Goal: Information Seeking & Learning: Find specific fact

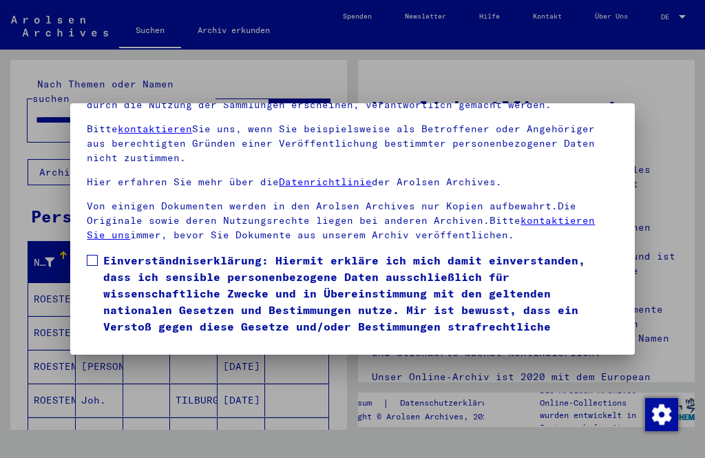
scroll to position [143, 0]
click at [91, 255] on span at bounding box center [92, 260] width 11 height 11
click at [138, 358] on button "Ich stimme zu" at bounding box center [139, 371] width 104 height 26
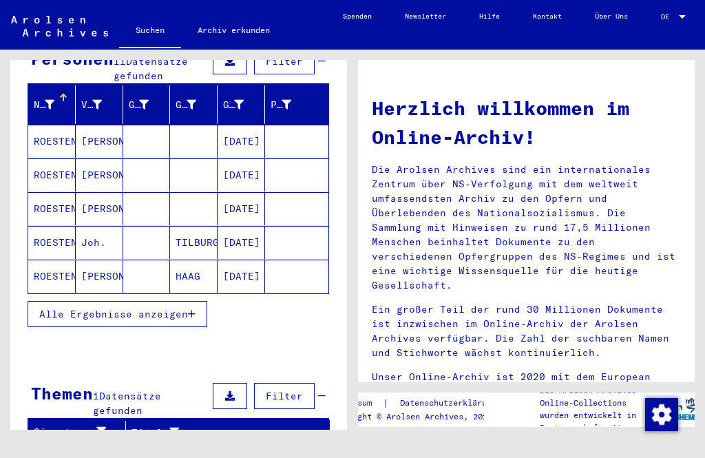
click at [2, 247] on div "**********" at bounding box center [176, 240] width 352 height 380
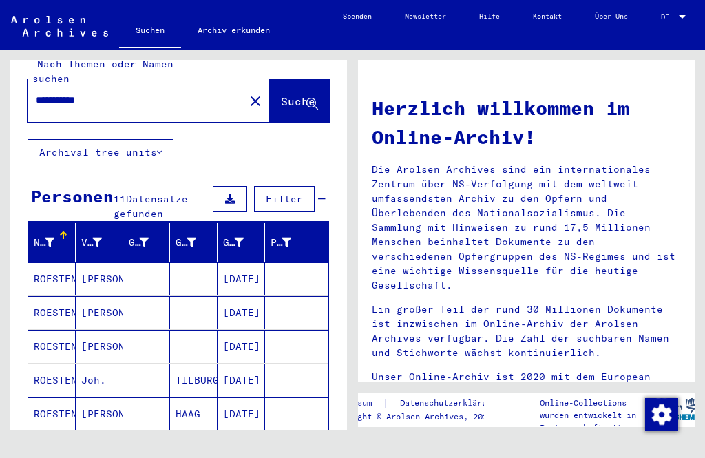
click at [10, 259] on div "Nachname Vorname Geburtsname Geburt‏ Geburtsdatum Prisoner # [PERSON_NAME] [DAT…" at bounding box center [178, 352] width 336 height 259
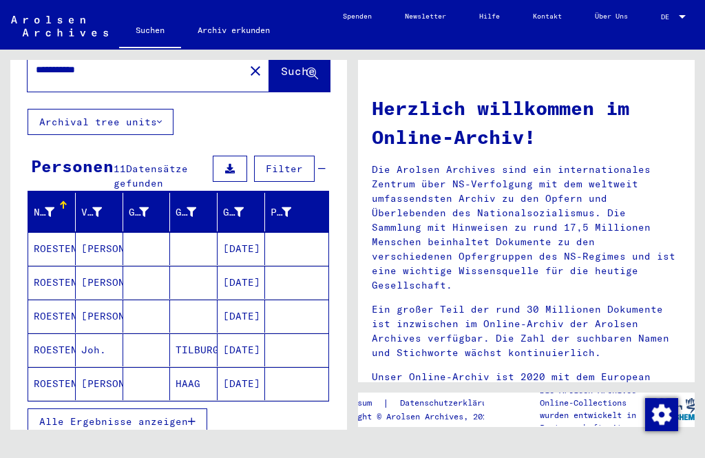
scroll to position [51, 0]
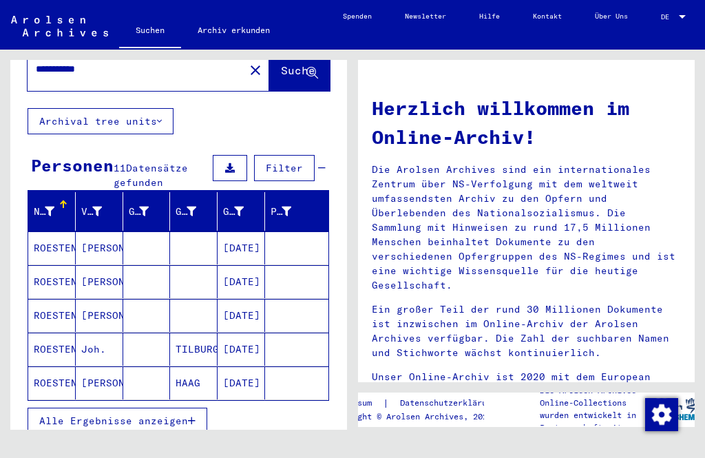
click at [48, 336] on mat-cell "ROESTENBERG" at bounding box center [51, 348] width 47 height 33
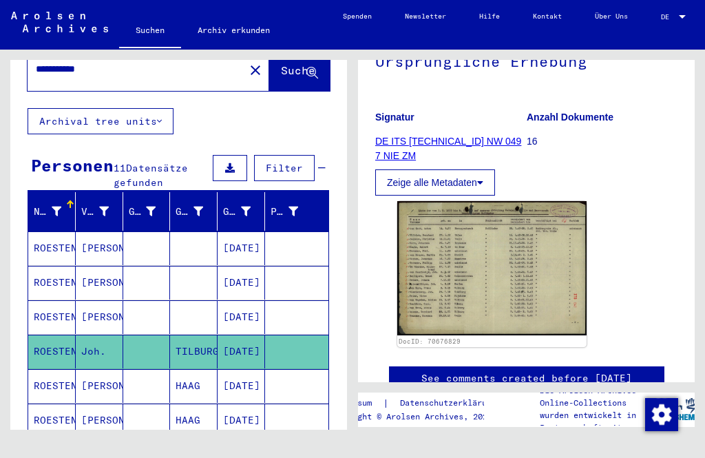
scroll to position [167, 0]
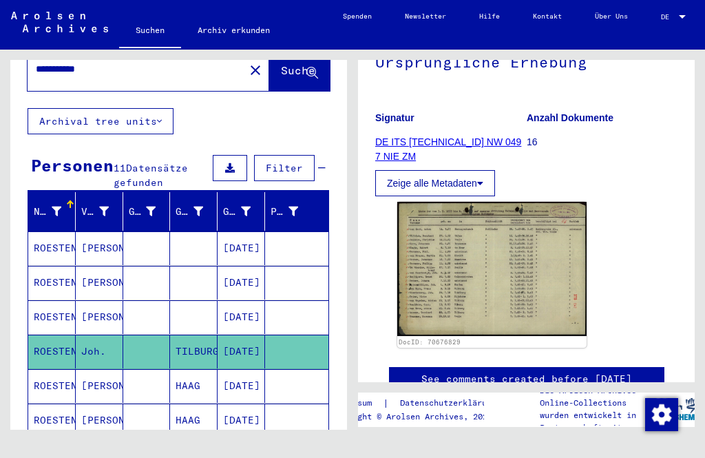
click at [473, 272] on img at bounding box center [491, 269] width 189 height 134
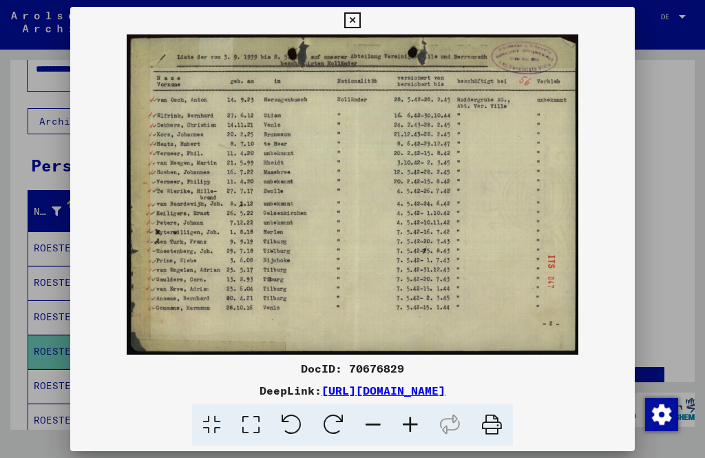
click at [360, 23] on icon at bounding box center [352, 20] width 16 height 17
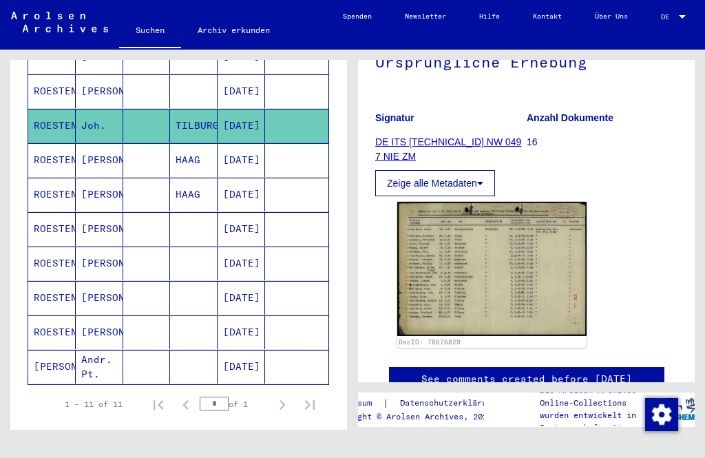
scroll to position [286, 0]
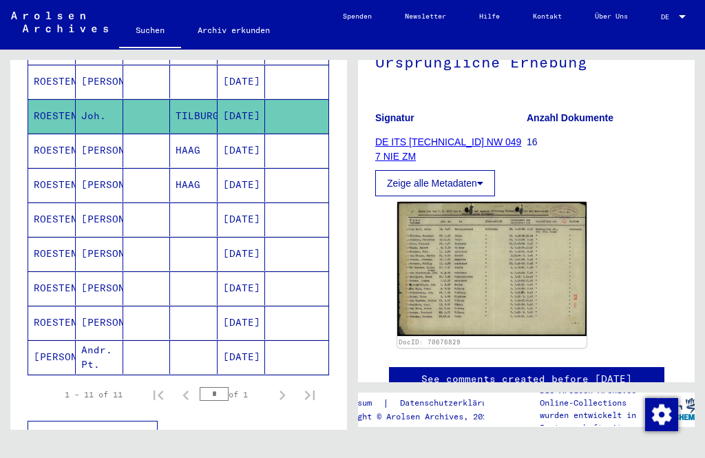
click at [53, 237] on mat-cell "ROESTENBERG" at bounding box center [51, 254] width 47 height 34
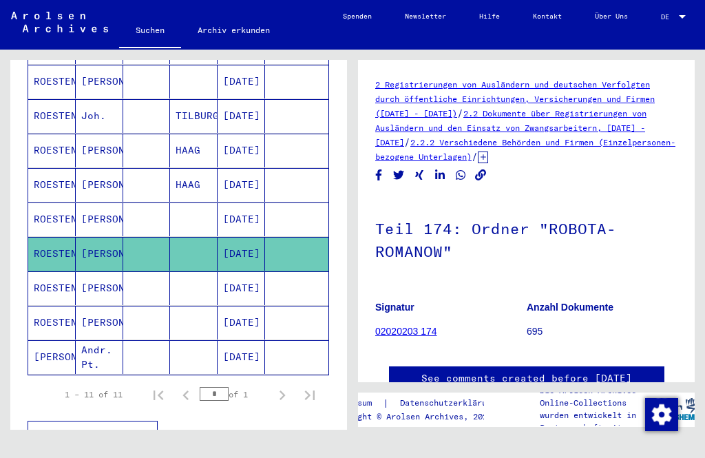
click at [47, 272] on mat-cell "ROESTENBERG" at bounding box center [51, 288] width 47 height 34
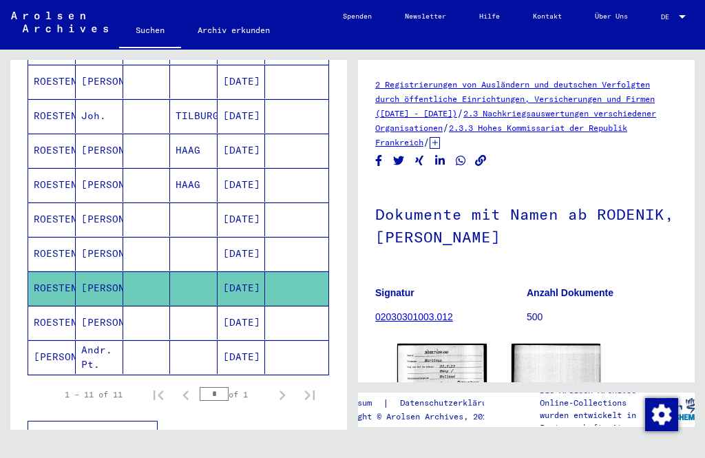
click at [45, 309] on mat-cell "ROESTENBERG" at bounding box center [51, 322] width 47 height 34
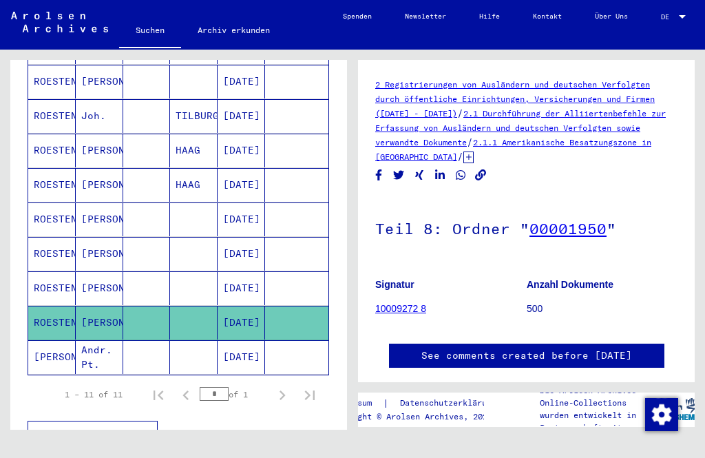
click at [52, 275] on mat-cell "ROESTENBERG" at bounding box center [51, 288] width 47 height 34
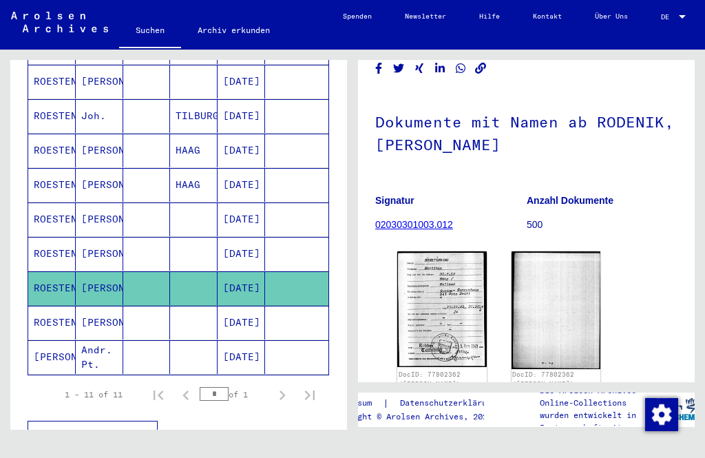
scroll to position [94, 0]
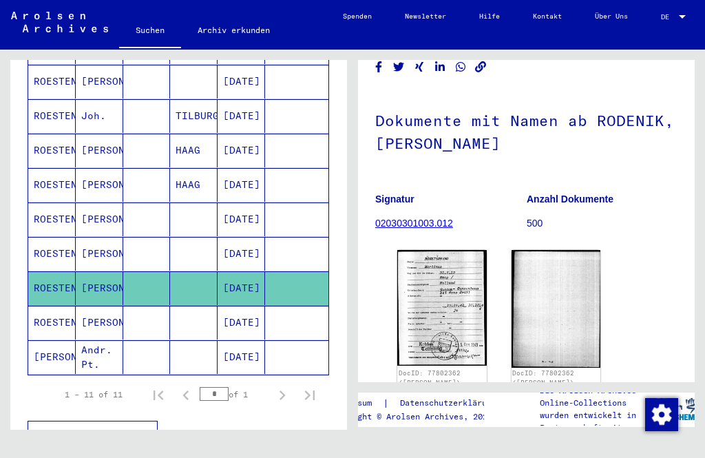
click at [431, 304] on img at bounding box center [441, 308] width 89 height 116
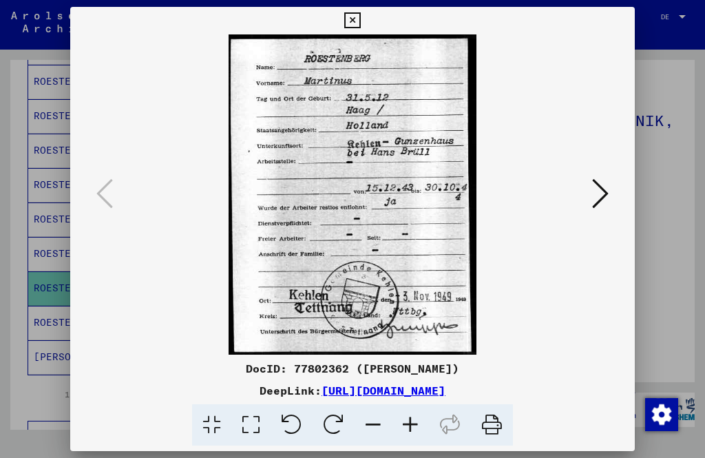
click at [360, 25] on icon at bounding box center [352, 20] width 16 height 17
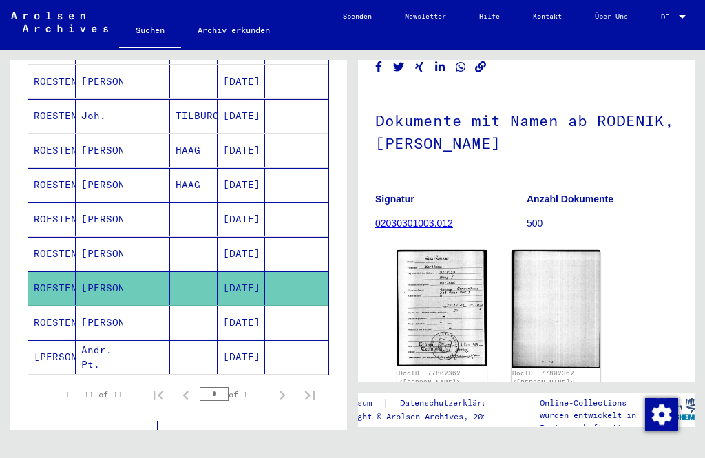
click at [51, 308] on mat-cell "ROESTENBERG" at bounding box center [51, 322] width 47 height 34
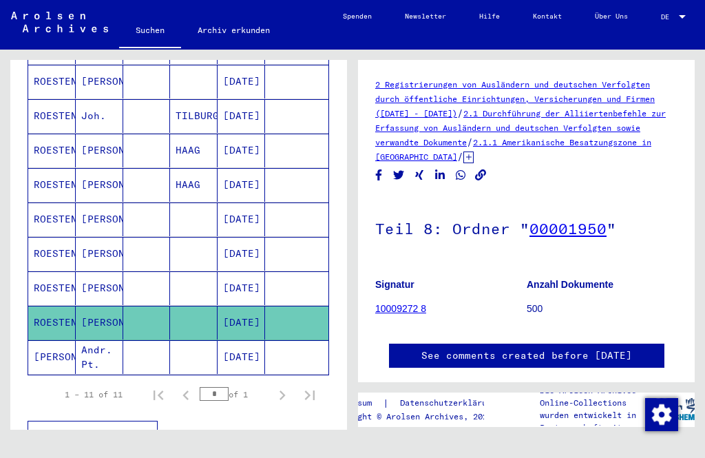
click at [47, 341] on mat-cell "[PERSON_NAME]" at bounding box center [51, 357] width 47 height 34
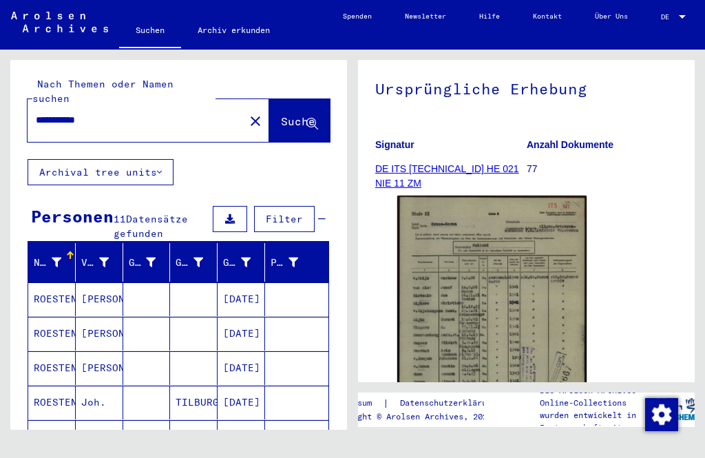
click at [114, 113] on input "**********" at bounding box center [136, 120] width 200 height 14
type input "**********"
click at [281, 114] on span "Suche" at bounding box center [298, 121] width 34 height 14
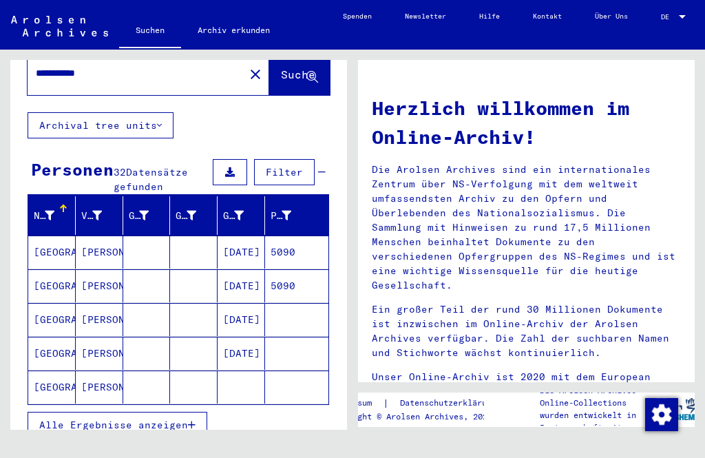
scroll to position [48, 0]
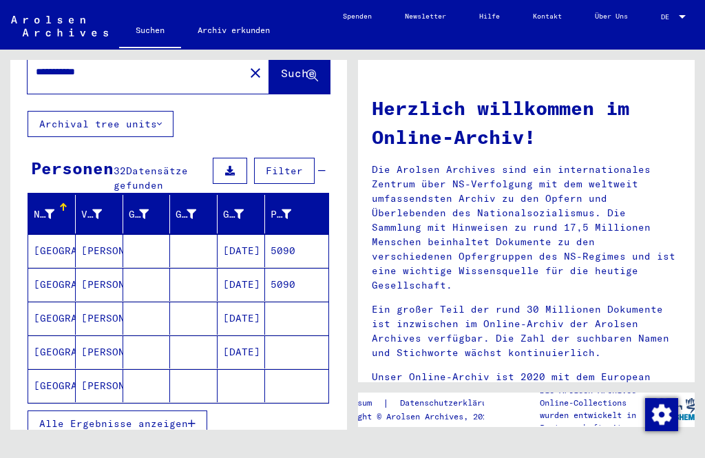
click at [53, 376] on mat-cell "[GEOGRAPHIC_DATA]" at bounding box center [51, 385] width 47 height 33
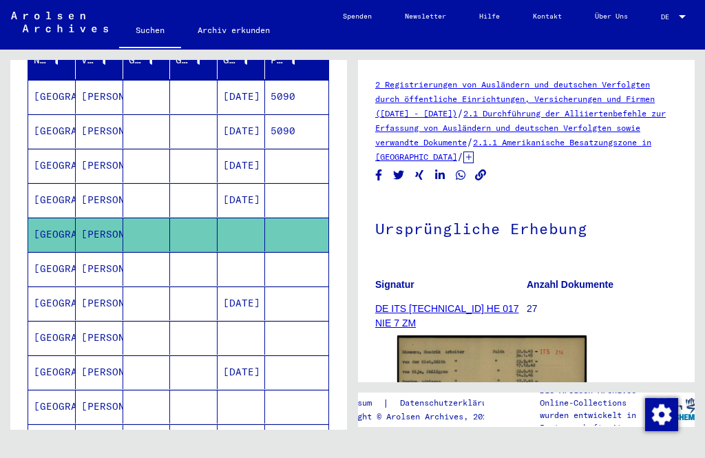
click at [8, 223] on div "**********" at bounding box center [176, 240] width 352 height 380
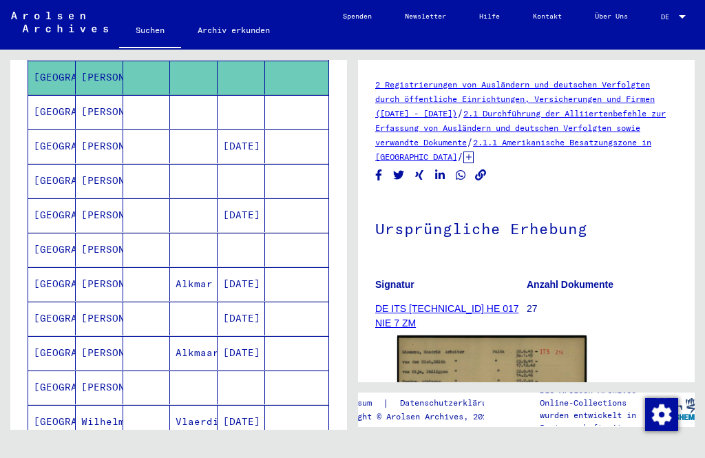
scroll to position [338, 0]
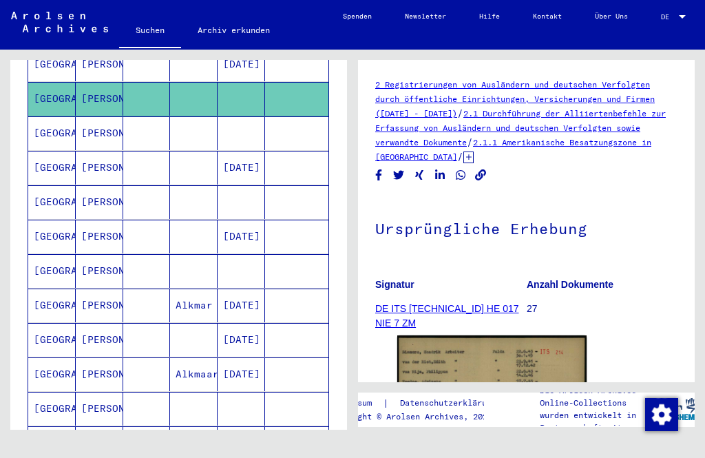
click at [89, 155] on mat-cell "[PERSON_NAME]" at bounding box center [99, 168] width 47 height 34
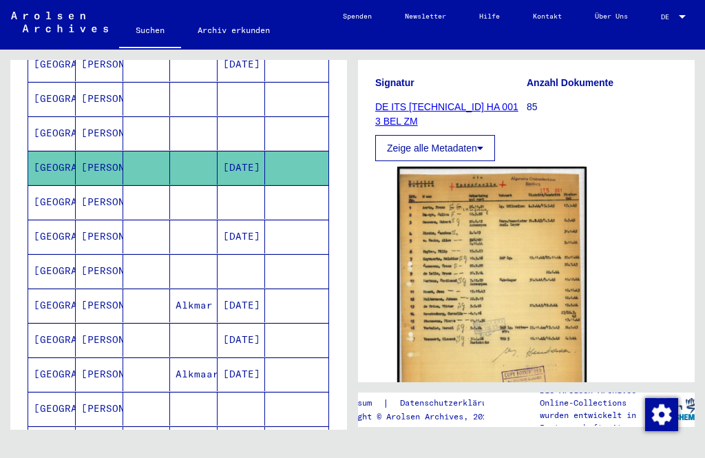
scroll to position [248, 0]
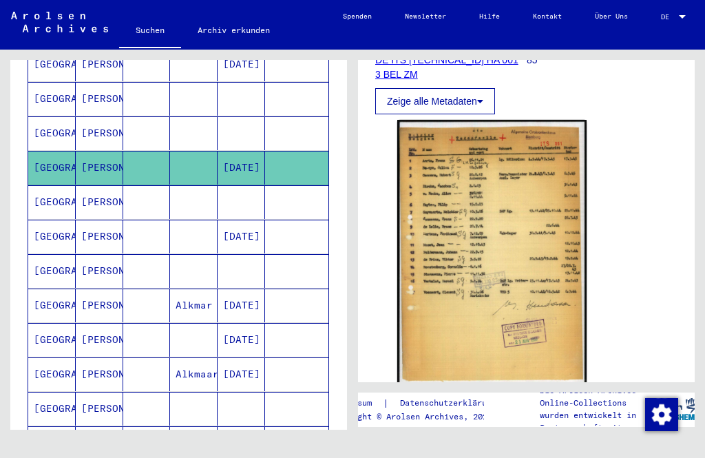
click at [455, 235] on img at bounding box center [491, 253] width 189 height 266
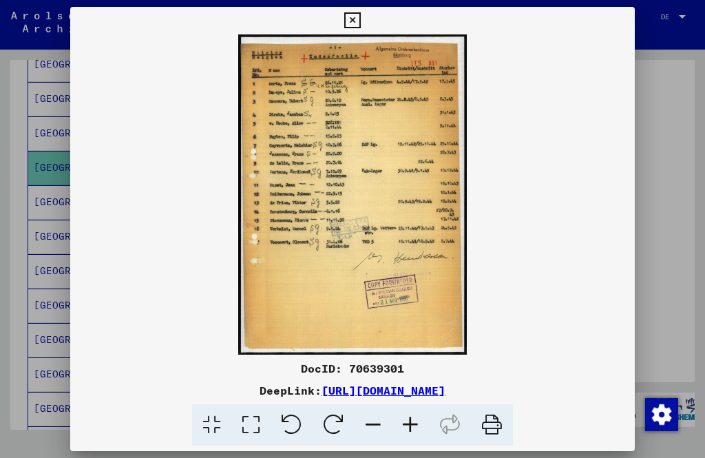
click at [364, 30] on button at bounding box center [352, 21] width 24 height 28
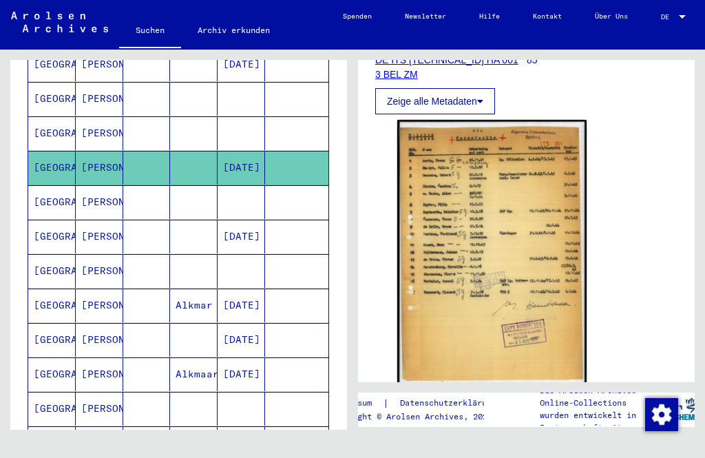
click at [92, 185] on mat-cell "[PERSON_NAME]" at bounding box center [99, 202] width 47 height 34
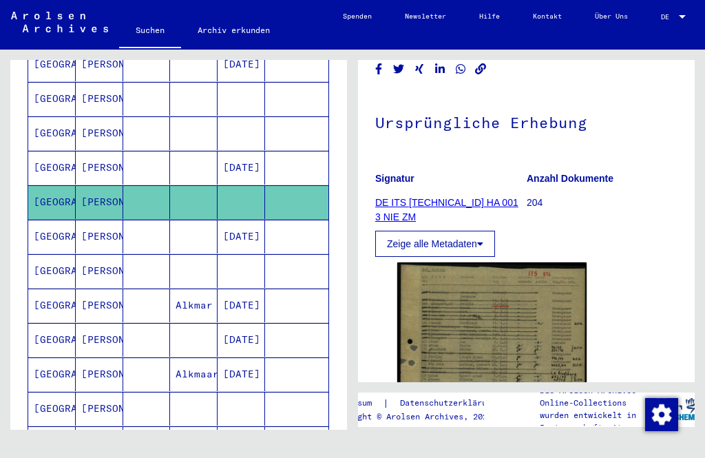
scroll to position [155, 0]
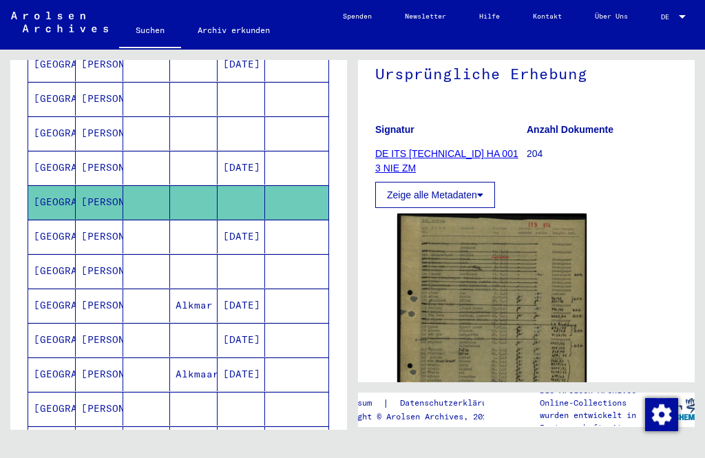
click at [462, 304] on img at bounding box center [491, 339] width 189 height 253
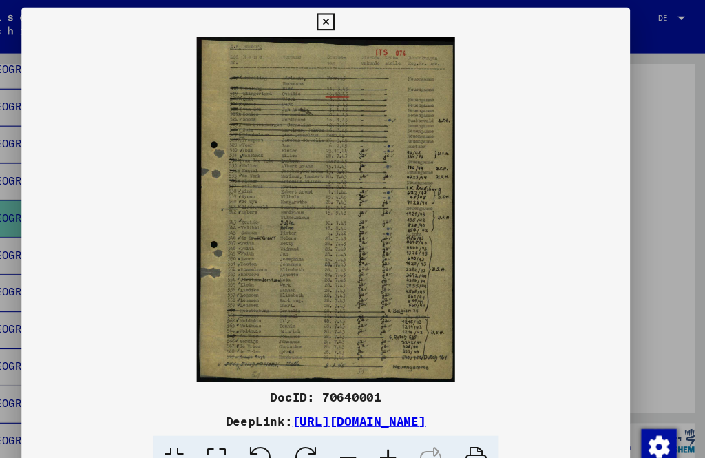
click at [360, 19] on icon at bounding box center [352, 20] width 16 height 17
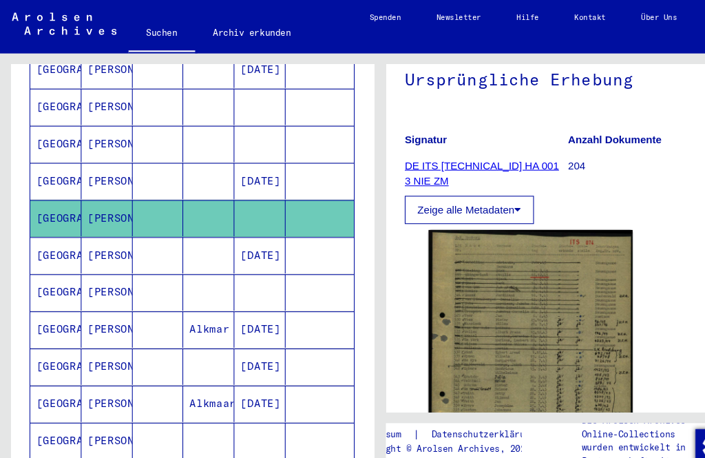
click at [50, 222] on mat-cell "[GEOGRAPHIC_DATA]" at bounding box center [51, 236] width 47 height 34
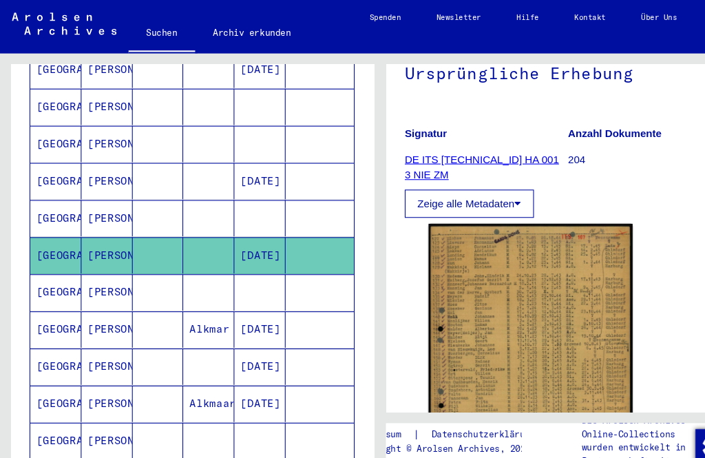
scroll to position [171, 0]
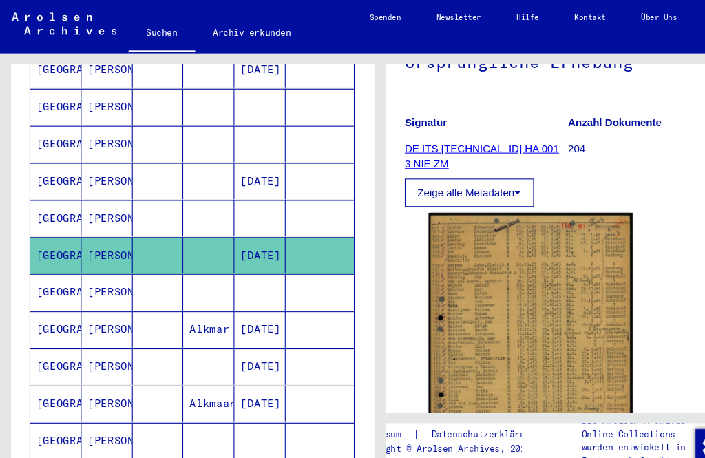
click at [454, 308] on img at bounding box center [491, 330] width 189 height 267
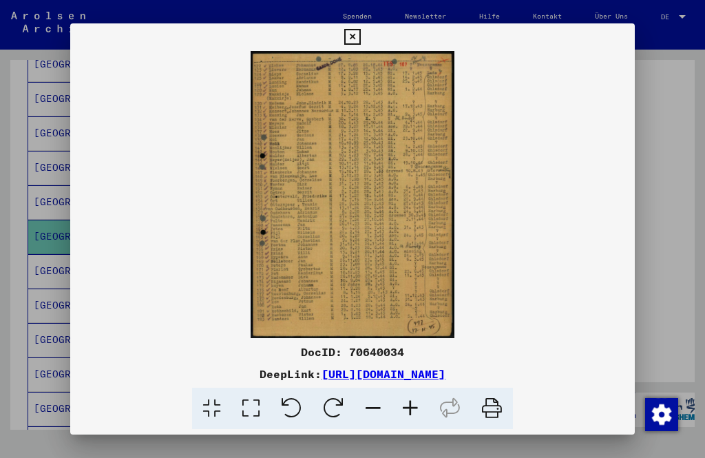
click at [360, 39] on icon at bounding box center [352, 37] width 16 height 17
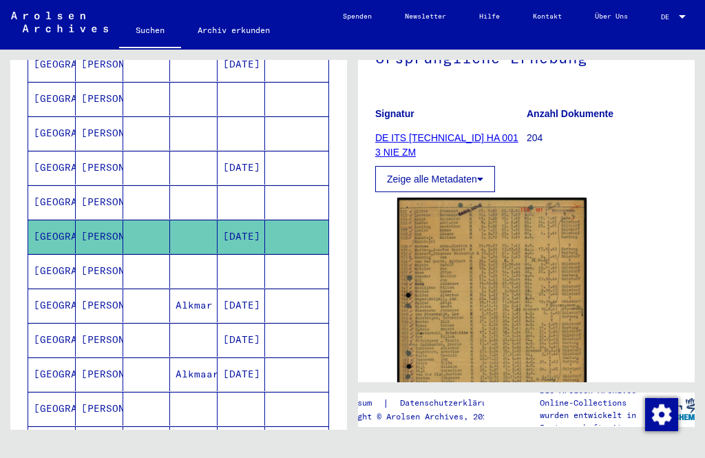
click at [88, 259] on mat-cell "[PERSON_NAME]" at bounding box center [99, 271] width 47 height 34
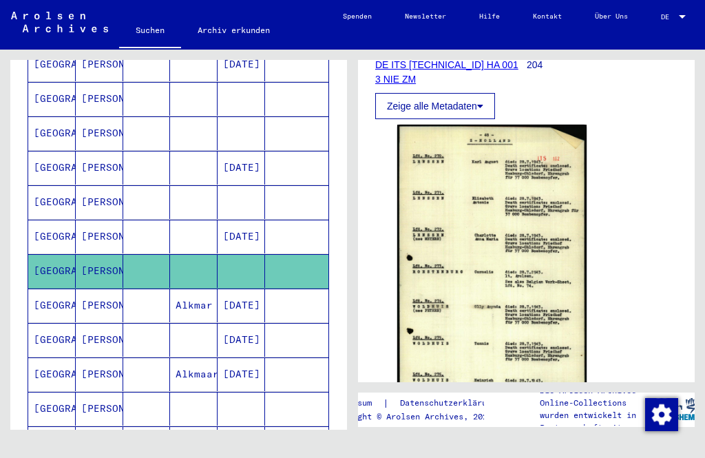
scroll to position [244, 0]
click at [444, 283] on img at bounding box center [491, 274] width 189 height 301
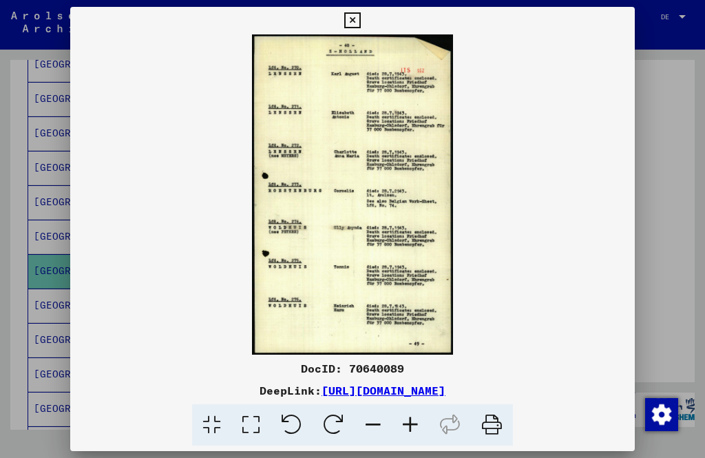
click at [360, 24] on icon at bounding box center [352, 20] width 16 height 17
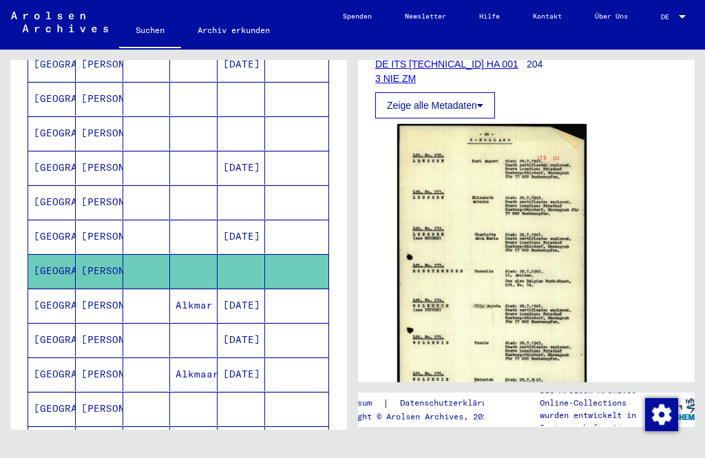
click at [87, 291] on mat-cell "[PERSON_NAME]" at bounding box center [99, 305] width 47 height 34
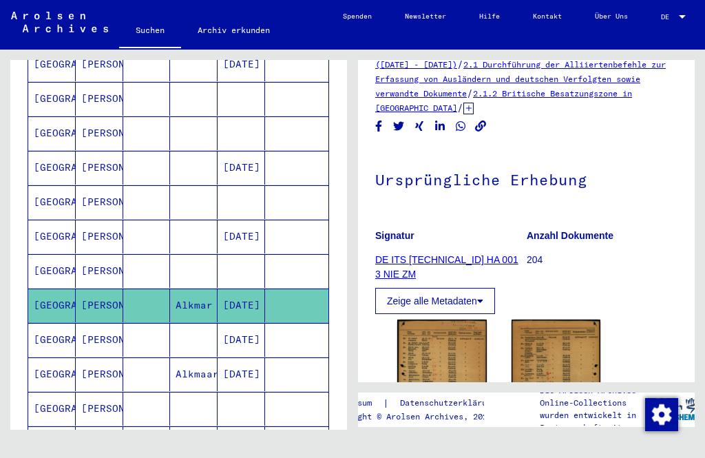
scroll to position [197, 0]
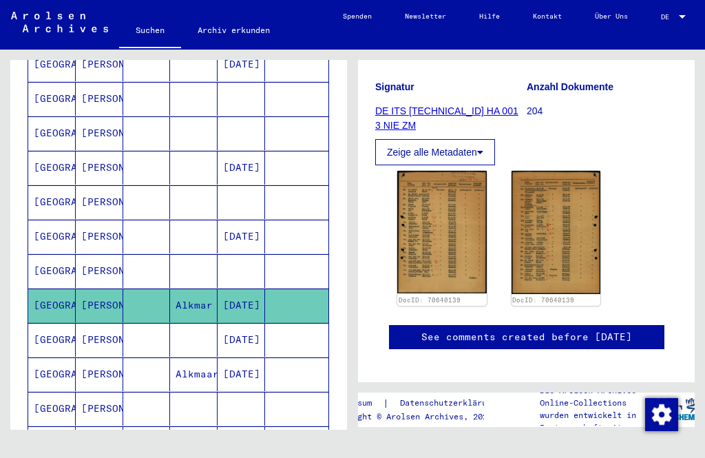
click at [438, 220] on img at bounding box center [441, 232] width 89 height 122
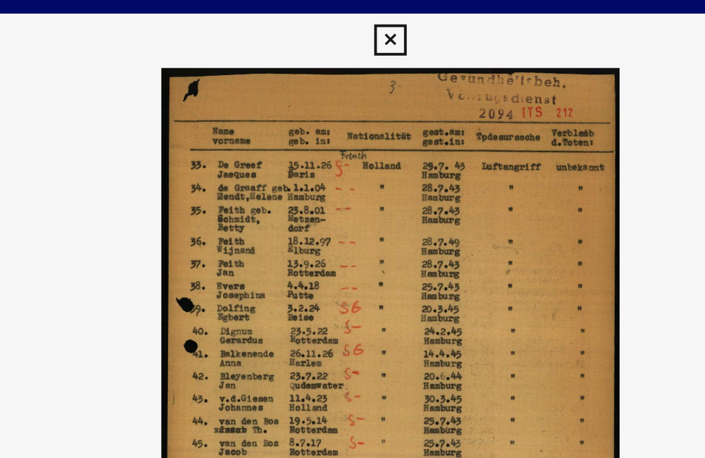
click at [592, 191] on icon at bounding box center [600, 193] width 17 height 33
